Goal: Information Seeking & Learning: Learn about a topic

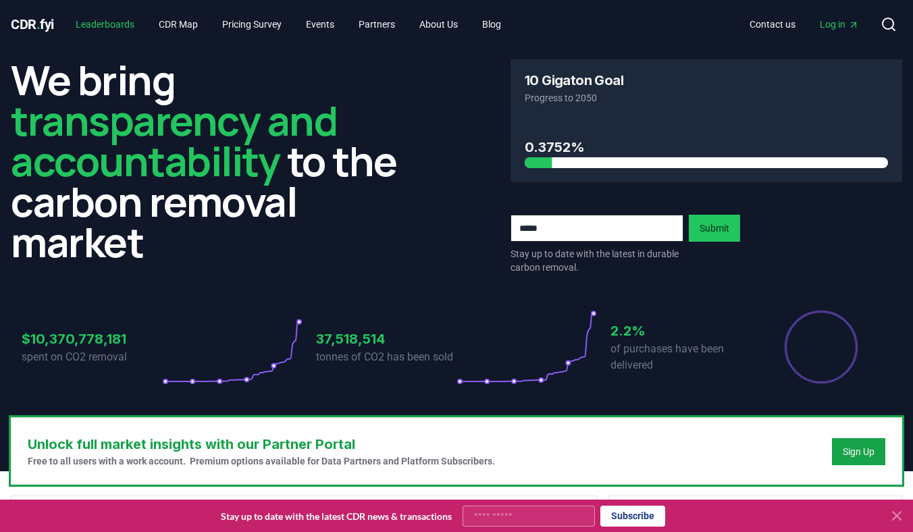
click at [129, 22] on link "Leaderboards" at bounding box center [105, 24] width 80 height 24
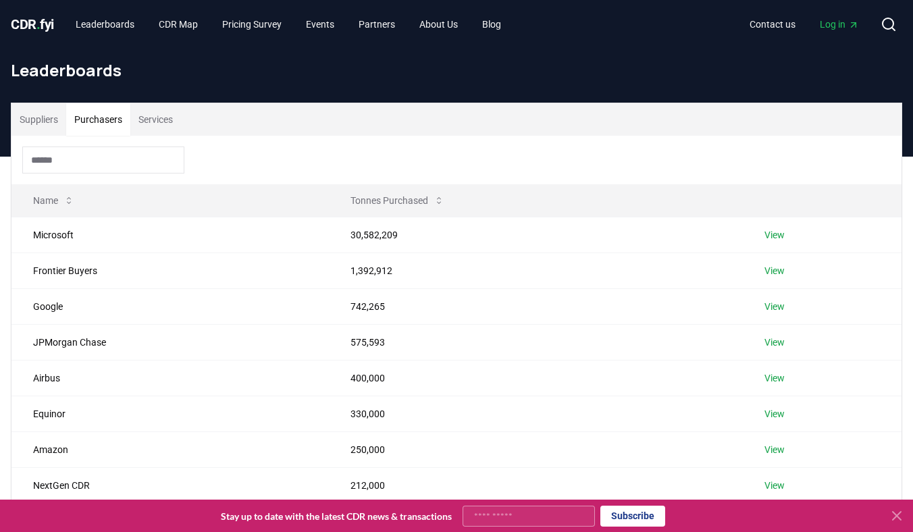
click at [101, 120] on button "Purchasers" at bounding box center [98, 119] width 64 height 32
click at [114, 162] on input at bounding box center [103, 160] width 162 height 27
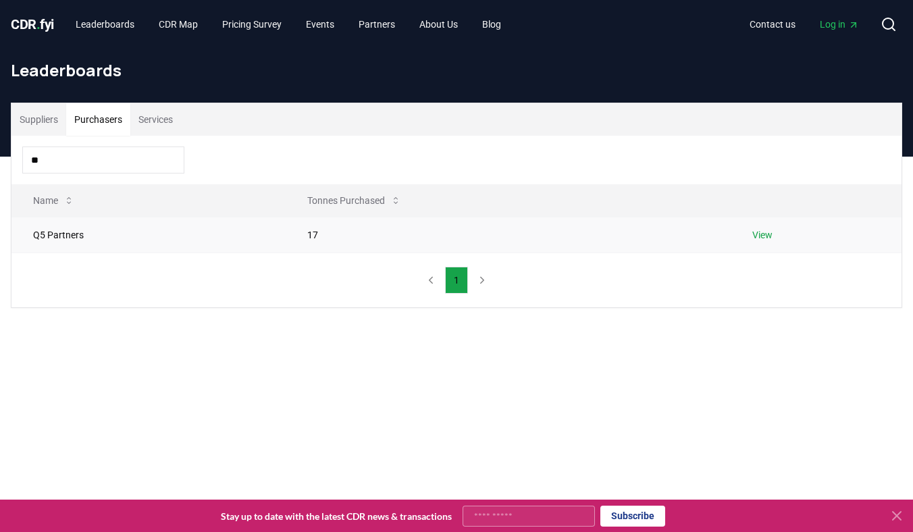
type input "**"
click at [134, 231] on td "Q5 Partners" at bounding box center [148, 235] width 274 height 36
click at [77, 234] on td "Q5 Partners" at bounding box center [148, 235] width 274 height 36
click at [758, 234] on link "View" at bounding box center [762, 235] width 20 height 14
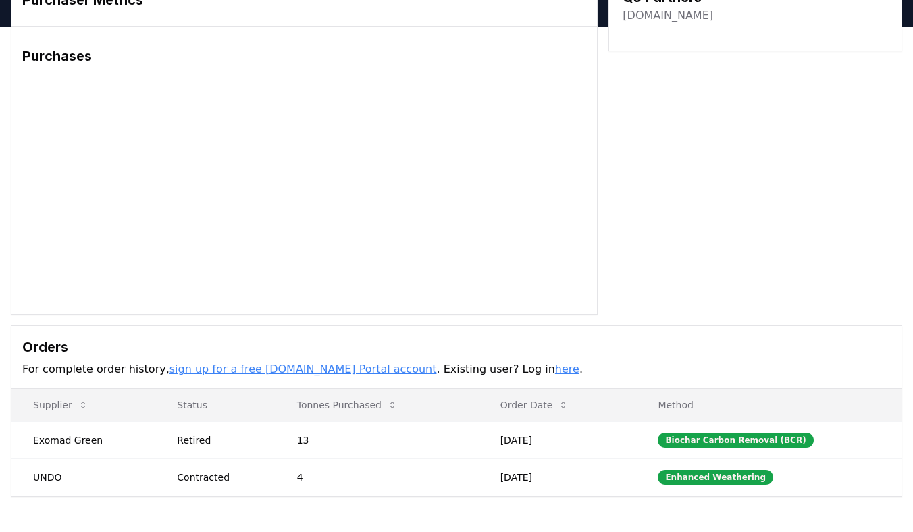
scroll to position [88, 0]
